Goal: Information Seeking & Learning: Learn about a topic

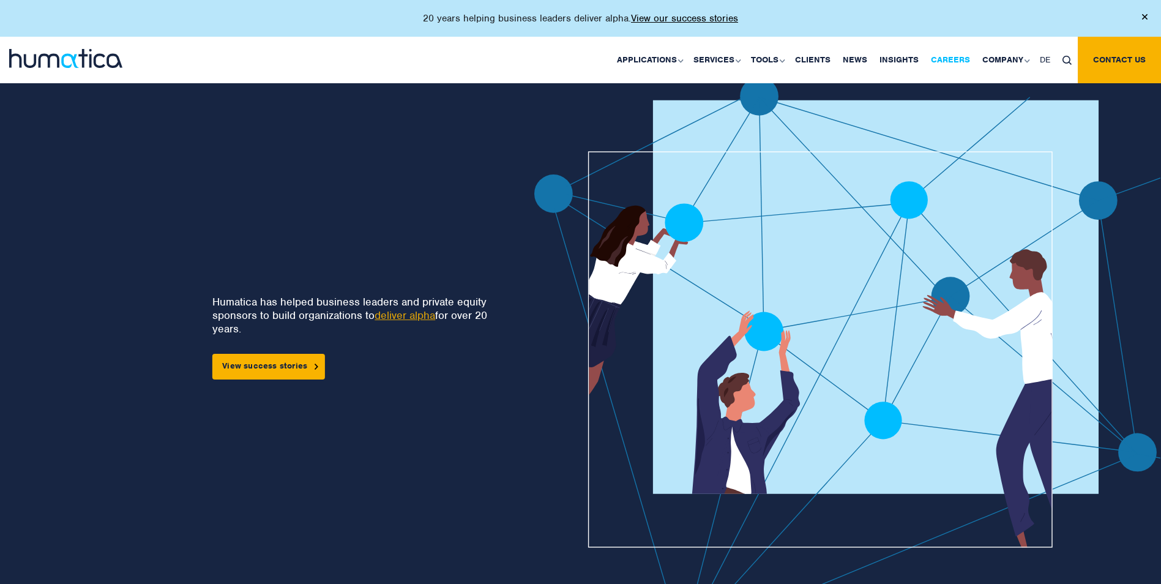
click at [942, 62] on link "Careers" at bounding box center [950, 60] width 51 height 47
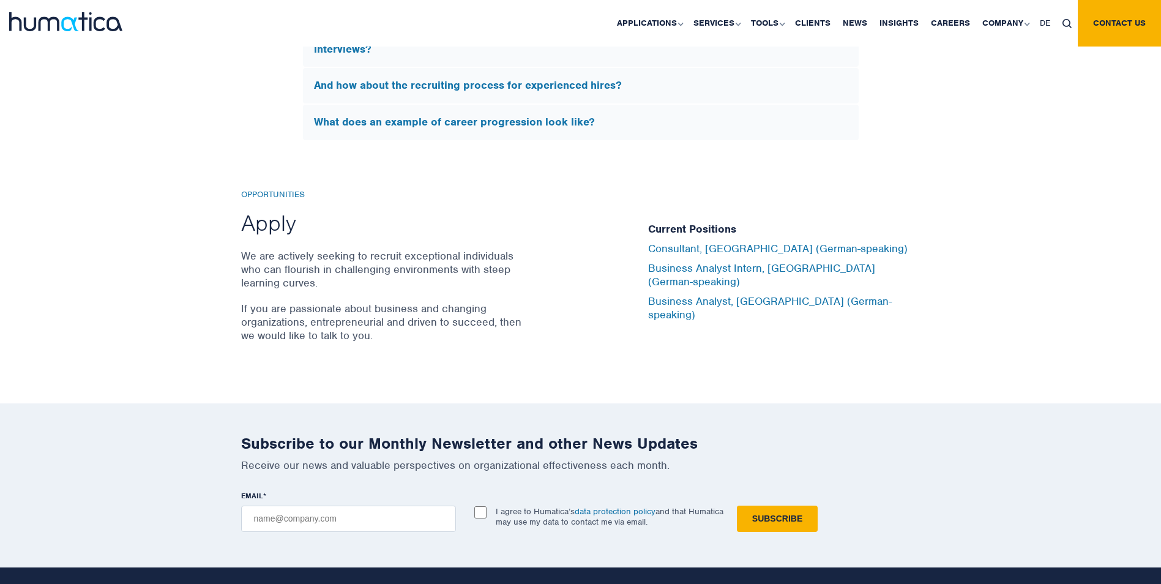
scroll to position [3892, 0]
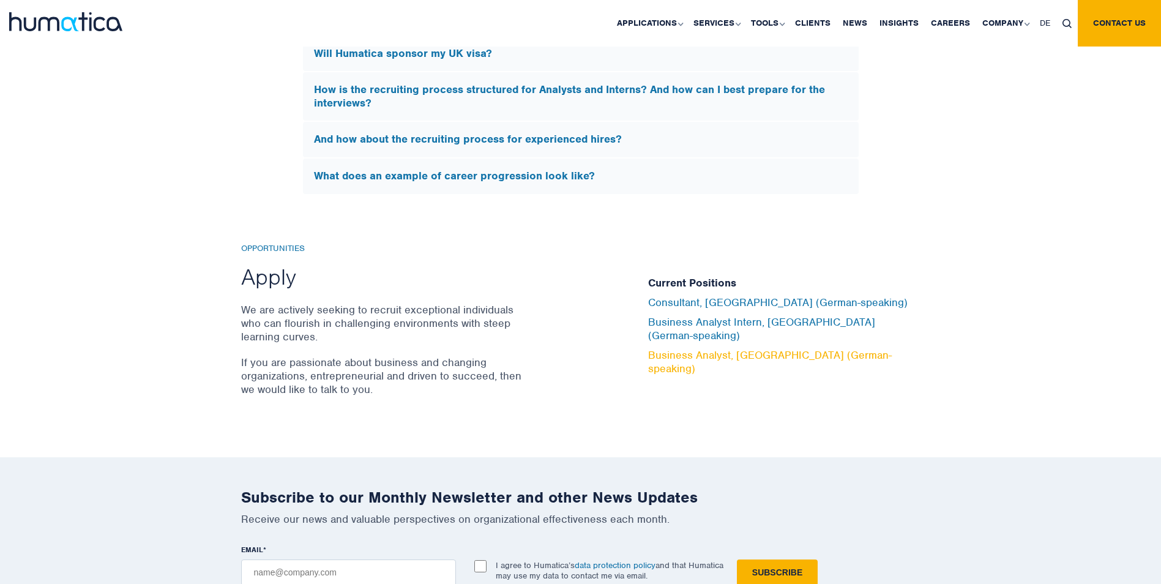
click at [719, 351] on link "Business Analyst, Munich (German-speaking)" at bounding box center [770, 361] width 244 height 27
